Goal: Information Seeking & Learning: Learn about a topic

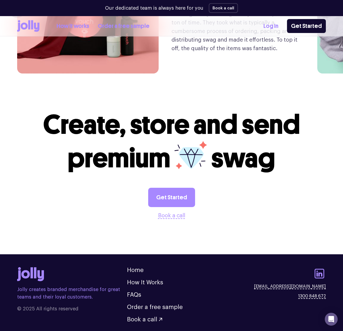
scroll to position [920, 0]
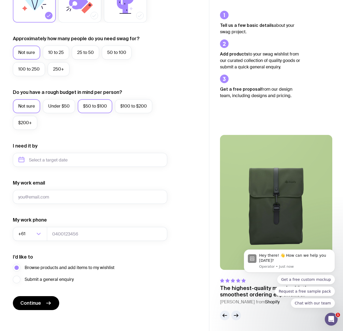
scroll to position [1, 0]
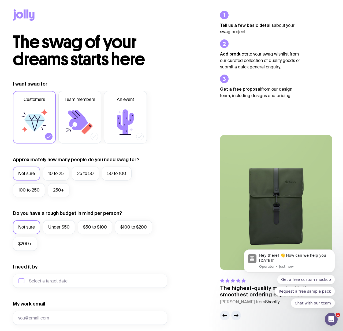
click at [71, 255] on form "I want swag for Customers Team members An event Approximately how many people d…" at bounding box center [90, 256] width 154 height 350
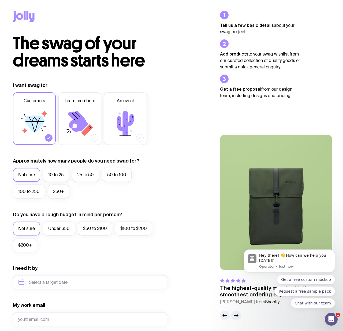
scroll to position [61, 0]
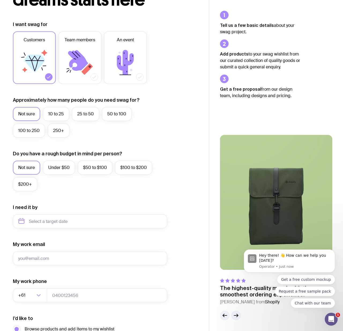
click at [50, 228] on form "I want swag for Customers Team members An event Approximately how many people d…" at bounding box center [90, 196] width 154 height 350
click at [49, 223] on input "text" at bounding box center [90, 221] width 154 height 14
click at [72, 286] on button "Dec" at bounding box center [69, 287] width 20 height 11
type input "[DATE]"
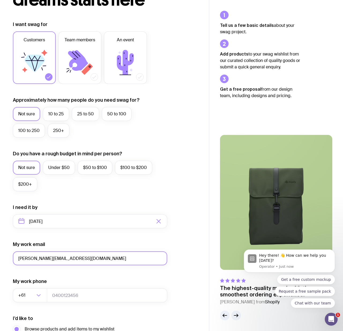
scroll to position [113, 0]
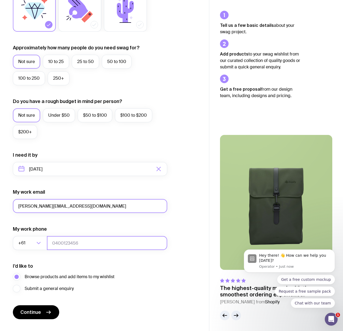
type input "[PERSON_NAME][EMAIL_ADDRESS][DOMAIN_NAME]"
type input "423737468"
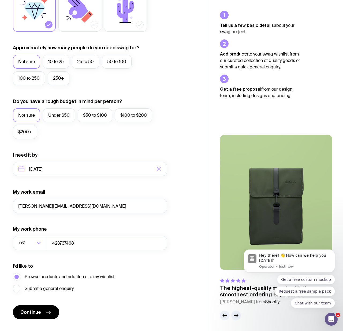
click at [116, 293] on form "I want swag for Customers Team members An event Approximately how many people d…" at bounding box center [90, 144] width 154 height 350
click at [38, 315] on span "Continue" at bounding box center [30, 312] width 21 height 6
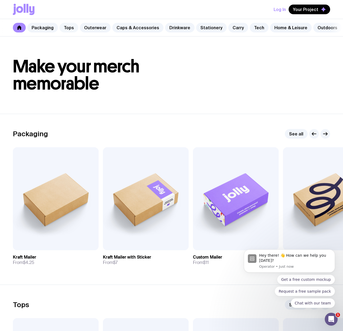
click at [60, 32] on div "Packaging Tops Outerwear Caps & Accessories Drinkware Stationery Carry Tech Hom…" at bounding box center [171, 27] width 343 height 17
click at [64, 29] on link "Tops" at bounding box center [69, 28] width 19 height 10
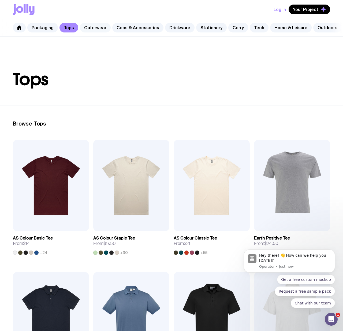
click at [96, 28] on link "Outerwear" at bounding box center [95, 28] width 31 height 10
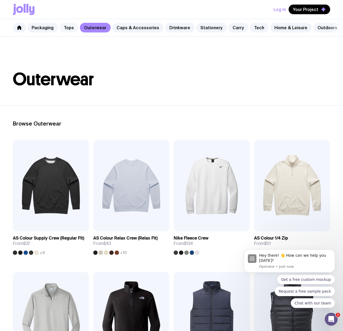
click at [66, 29] on link "Tops" at bounding box center [69, 28] width 19 height 10
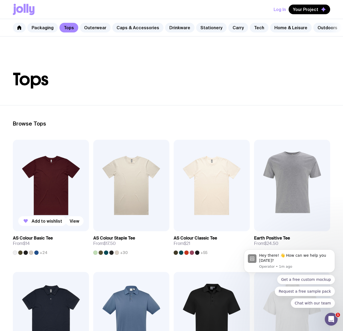
click at [62, 188] on img at bounding box center [51, 185] width 76 height 91
click at [134, 195] on img at bounding box center [131, 185] width 76 height 91
click at [214, 180] on img at bounding box center [212, 185] width 76 height 91
click at [298, 172] on img at bounding box center [292, 185] width 76 height 91
click at [139, 27] on link "Caps & Accessories" at bounding box center [137, 28] width 51 height 10
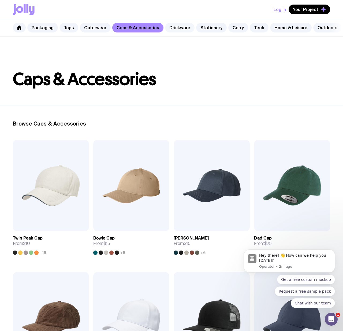
click at [168, 32] on link "Drinkware" at bounding box center [179, 28] width 29 height 10
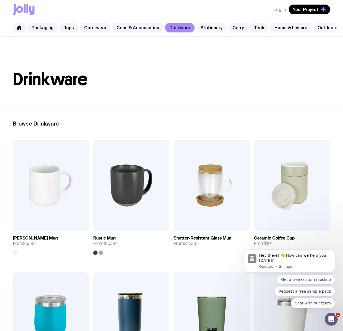
drag, startPoint x: 208, startPoint y: 28, endPoint x: 206, endPoint y: 30, distance: 2.9
click at [206, 30] on link "Stationery" at bounding box center [211, 28] width 31 height 10
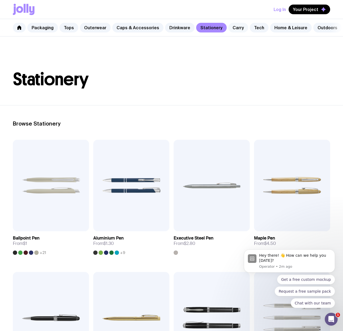
click at [235, 26] on link "Carry" at bounding box center [238, 28] width 20 height 10
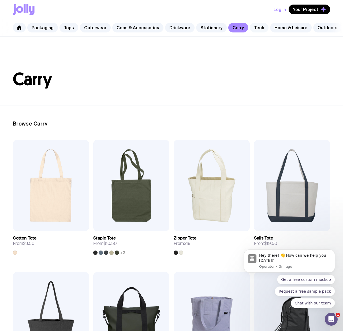
click at [253, 27] on link "Tech" at bounding box center [259, 28] width 19 height 10
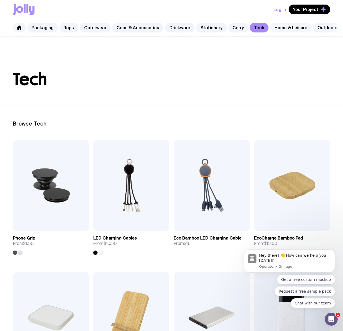
click at [282, 28] on link "Home & Leisure" at bounding box center [291, 28] width 42 height 10
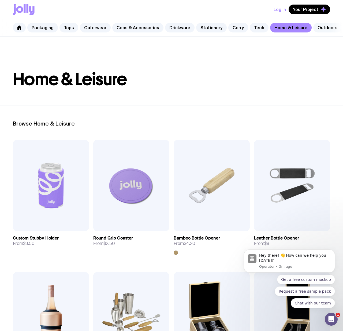
click at [325, 29] on link "Outdoors" at bounding box center [327, 28] width 28 height 10
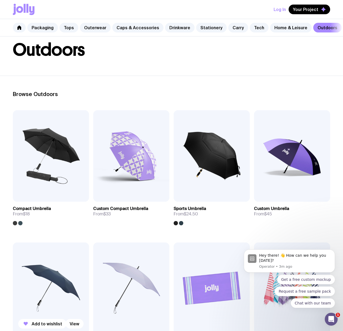
scroll to position [2, 0]
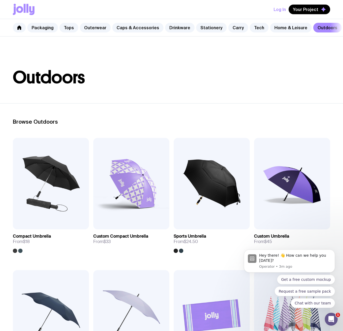
click at [337, 28] on nav "Packaging Tops Outerwear Caps & Accessories Drinkware Stationery Carry Tech Hom…" at bounding box center [171, 27] width 343 height 17
click at [338, 28] on nav "Packaging Tops Outerwear Caps & Accessories Drinkware Stationery Carry Tech Hom…" at bounding box center [171, 27] width 343 height 17
click at [43, 27] on link "Packaging" at bounding box center [42, 28] width 31 height 10
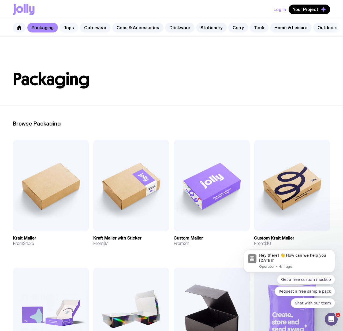
click at [74, 25] on link "Tops" at bounding box center [69, 28] width 19 height 10
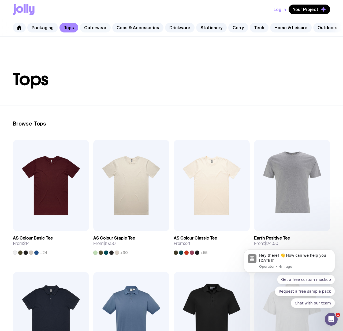
click at [88, 29] on link "Outerwear" at bounding box center [95, 28] width 31 height 10
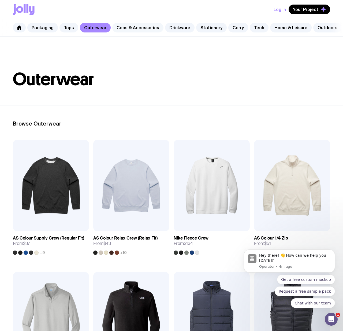
click at [132, 32] on link "Caps & Accessories" at bounding box center [137, 28] width 51 height 10
